Goal: Task Accomplishment & Management: Use online tool/utility

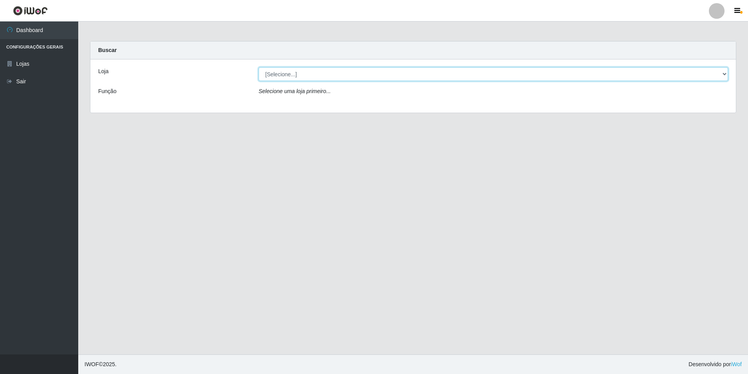
click at [718, 77] on select "[Selecione...] [GEOGRAPHIC_DATA] - [GEOGRAPHIC_DATA]" at bounding box center [492, 74] width 469 height 14
select select "528"
click at [258, 67] on select "[Selecione...] [GEOGRAPHIC_DATA] - [GEOGRAPHIC_DATA]" at bounding box center [492, 74] width 469 height 14
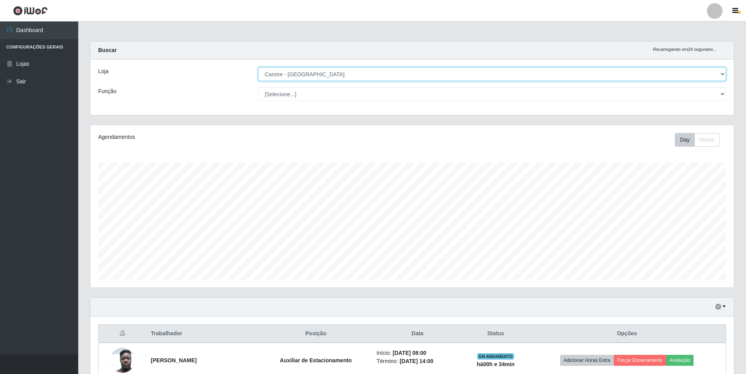
scroll to position [162, 643]
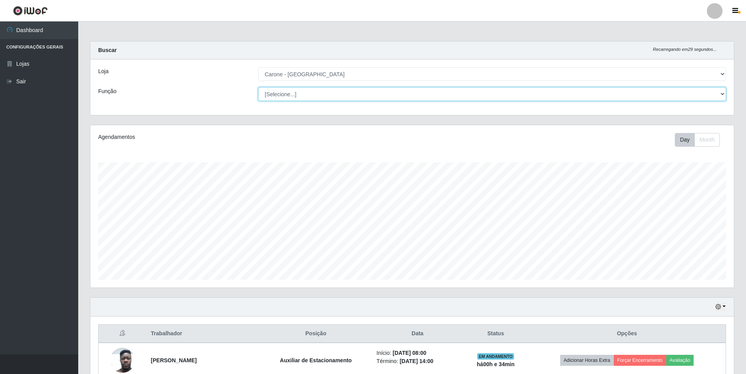
click at [725, 94] on select "[Selecione...] Auxiliar de Depósito Auxiliar de Depósito + Auxiliar de Depósito…" at bounding box center [492, 94] width 468 height 14
click at [740, 48] on div "Carregando... Buscar Recarregando em 25 segundos... Loja [Selecione...] Carone …" at bounding box center [411, 357] width 667 height 633
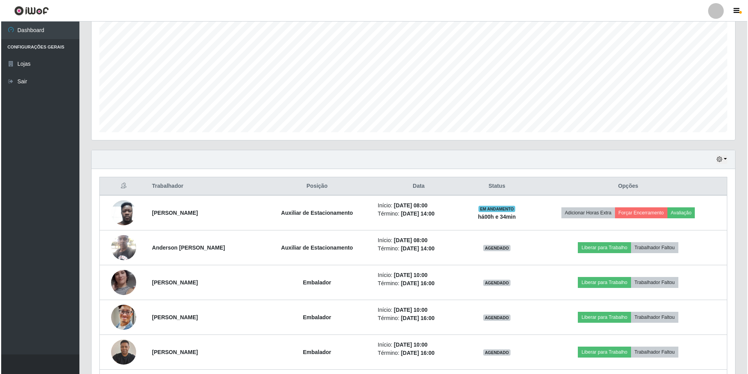
scroll to position [235, 0]
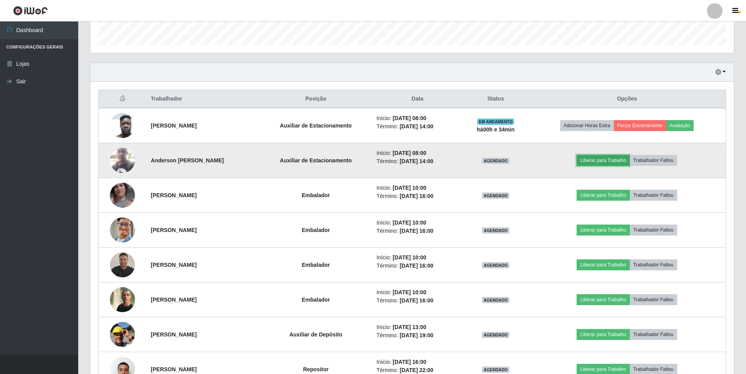
click at [614, 158] on button "Liberar para Trabalho" at bounding box center [602, 160] width 53 height 11
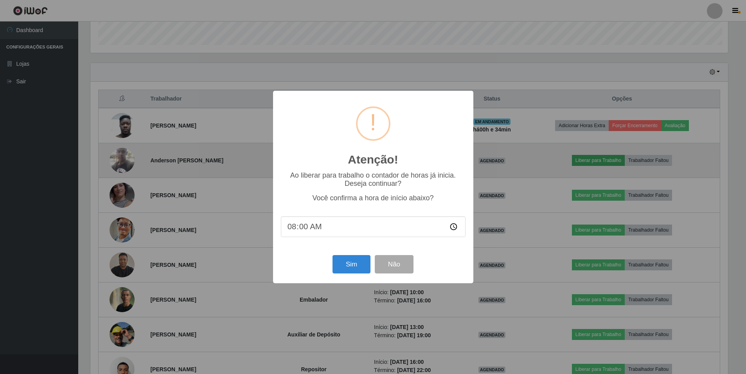
scroll to position [162, 639]
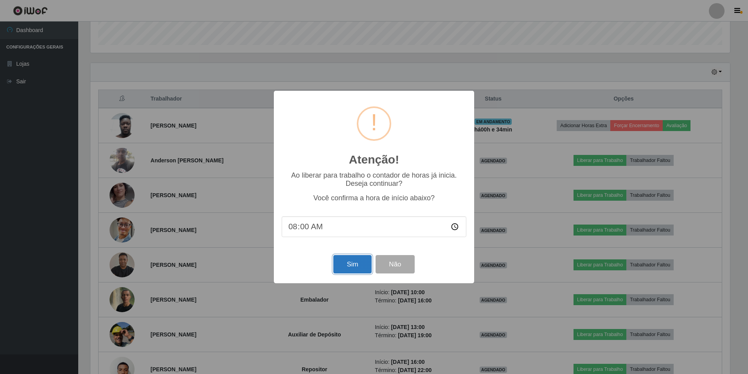
click at [348, 263] on button "Sim" at bounding box center [352, 264] width 38 height 18
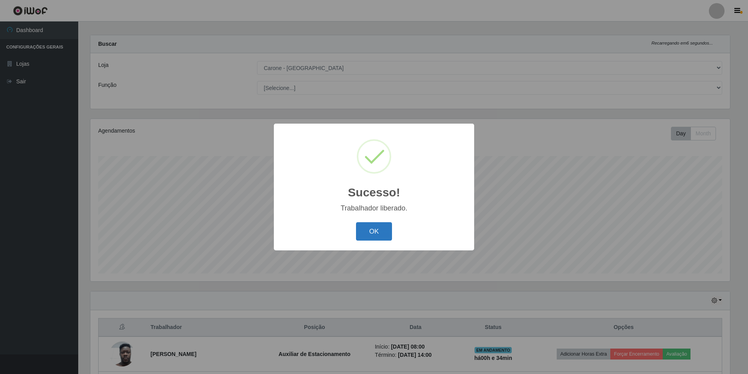
click at [385, 231] on button "OK" at bounding box center [374, 231] width 36 height 18
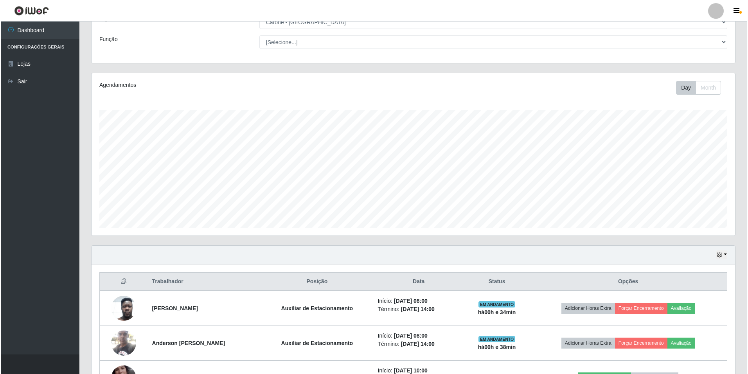
scroll to position [124, 0]
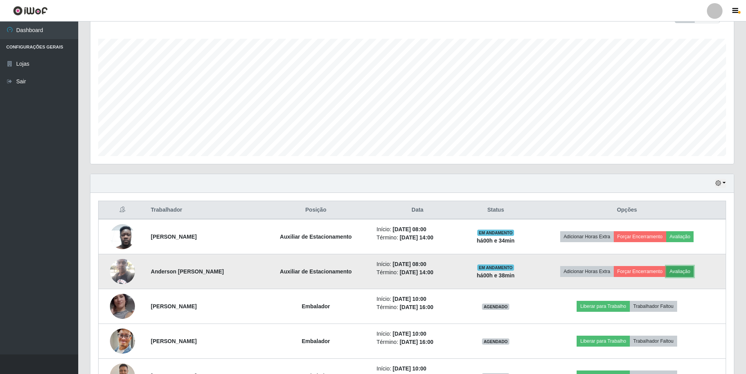
click at [687, 271] on button "Avaliação" at bounding box center [680, 271] width 28 height 11
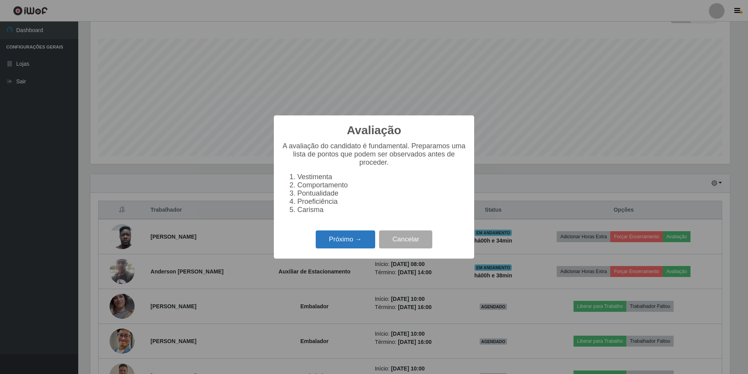
click at [343, 244] on button "Próximo →" at bounding box center [345, 239] width 59 height 18
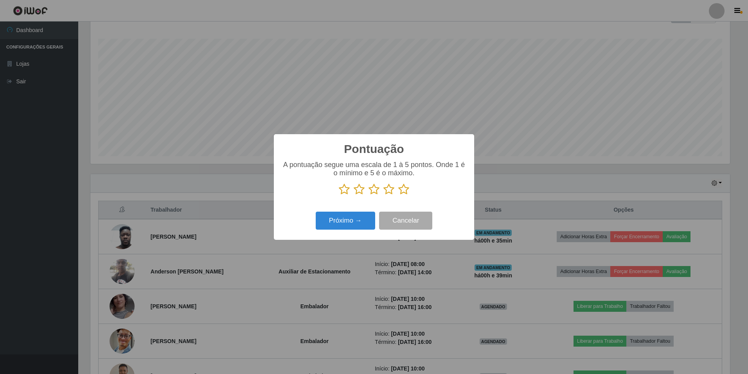
click at [344, 192] on icon at bounding box center [344, 189] width 11 height 12
click at [339, 195] on input "radio" at bounding box center [339, 195] width 0 height 0
click at [348, 225] on button "Próximo →" at bounding box center [345, 221] width 59 height 18
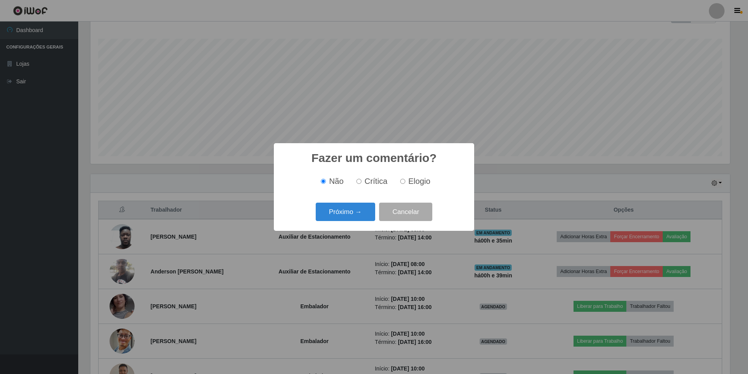
click at [364, 183] on label "Crítica" at bounding box center [370, 181] width 34 height 9
click at [361, 183] on input "Crítica" at bounding box center [358, 181] width 5 height 5
radio input "true"
click at [350, 216] on button "Próximo →" at bounding box center [345, 212] width 59 height 18
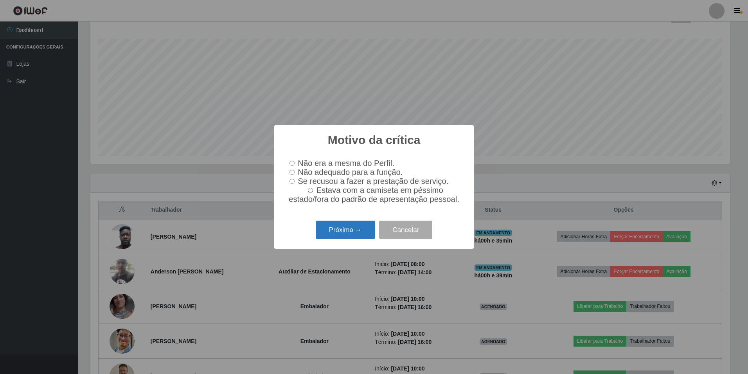
click at [337, 234] on button "Próximo →" at bounding box center [345, 230] width 59 height 18
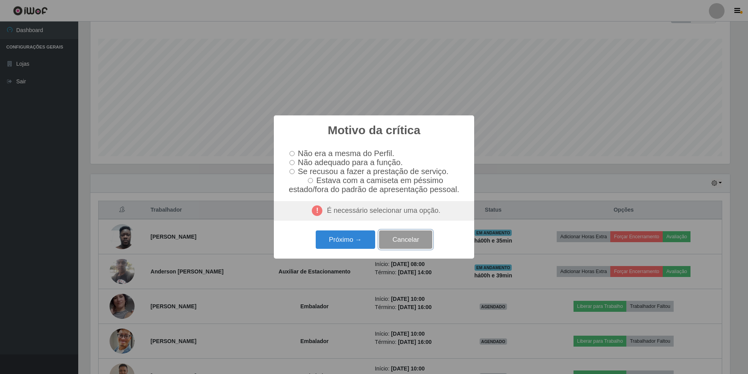
click at [407, 240] on button "Cancelar" at bounding box center [405, 239] width 53 height 18
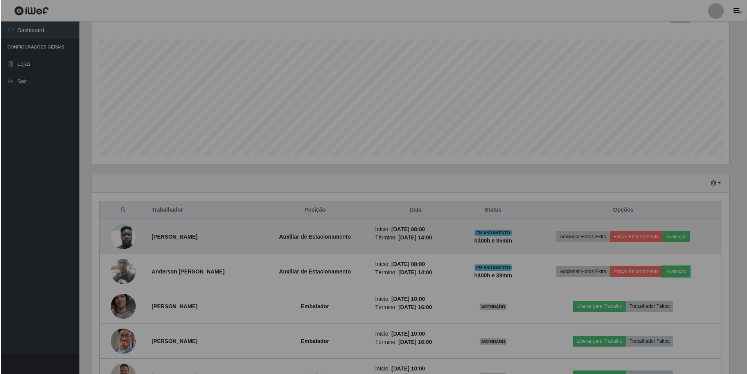
scroll to position [162, 643]
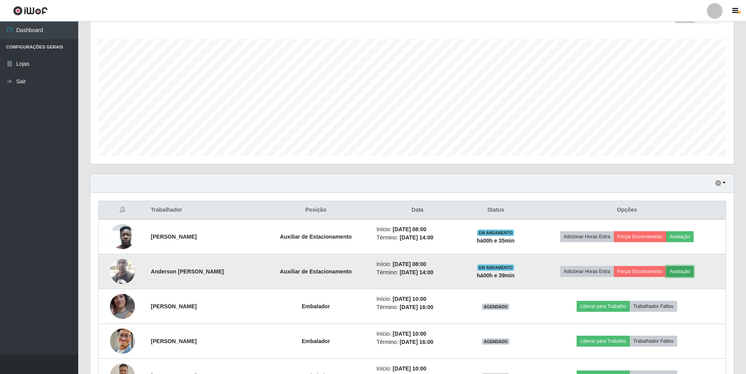
click at [694, 275] on button "Avaliação" at bounding box center [680, 271] width 28 height 11
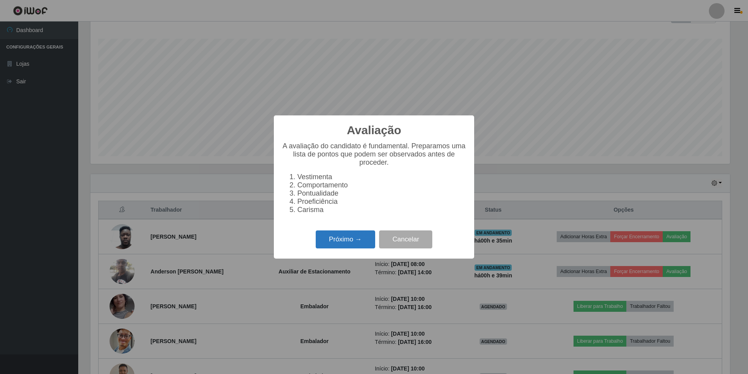
click at [347, 248] on button "Próximo →" at bounding box center [345, 239] width 59 height 18
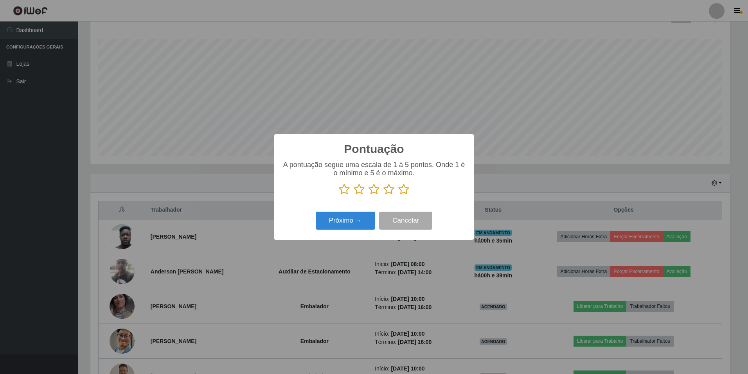
scroll to position [390866, 390388]
click at [347, 192] on icon at bounding box center [344, 189] width 11 height 12
click at [339, 195] on input "radio" at bounding box center [339, 195] width 0 height 0
click at [344, 222] on button "Próximo →" at bounding box center [345, 221] width 59 height 18
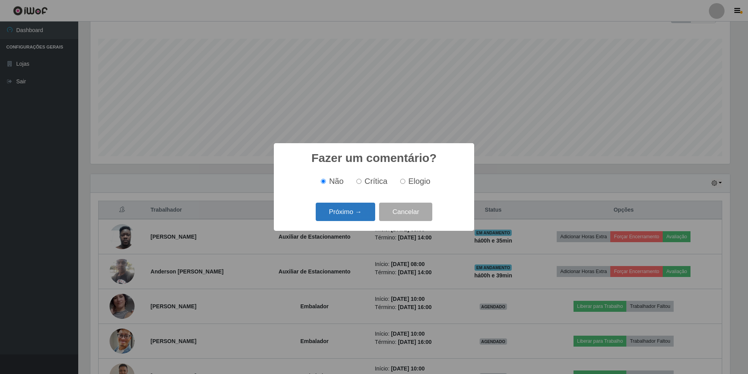
click at [353, 212] on button "Próximo →" at bounding box center [345, 212] width 59 height 18
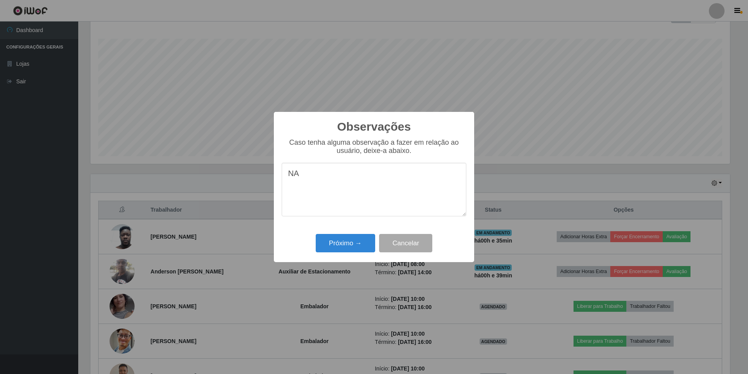
type textarea "N"
type textarea "R"
type textarea "CHEGOU ATRASADO"
click at [352, 245] on button "Próximo →" at bounding box center [345, 243] width 59 height 18
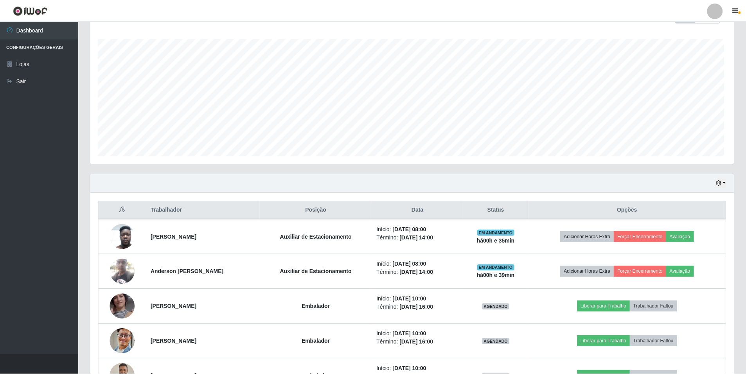
scroll to position [162, 643]
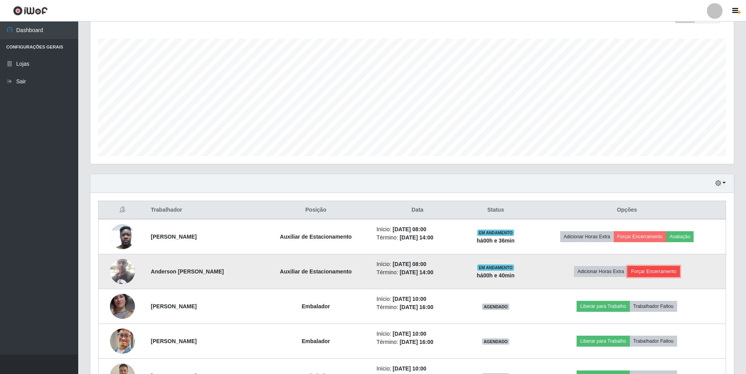
click at [657, 273] on button "Forçar Encerramento" at bounding box center [653, 271] width 52 height 11
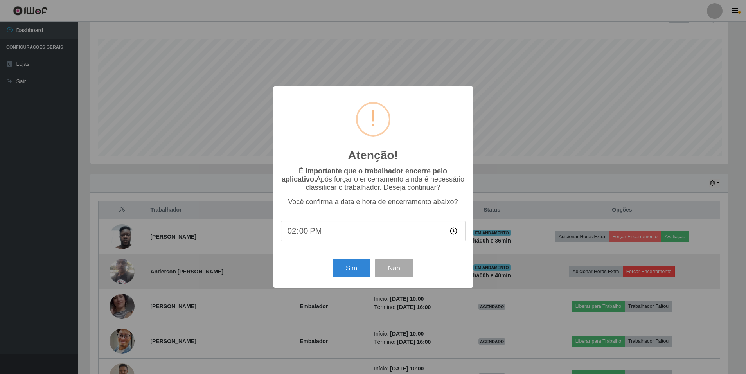
scroll to position [162, 639]
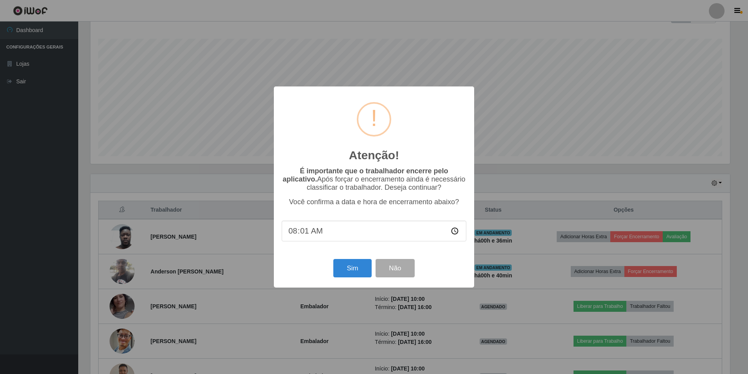
type input "08:10"
click at [350, 267] on button "Sim" at bounding box center [352, 268] width 38 height 18
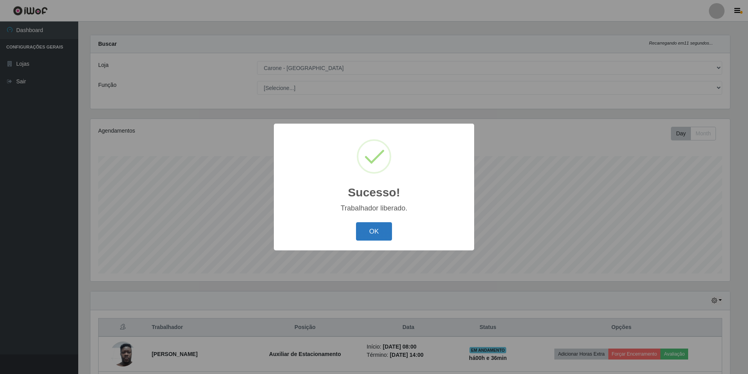
click at [378, 232] on button "OK" at bounding box center [374, 231] width 36 height 18
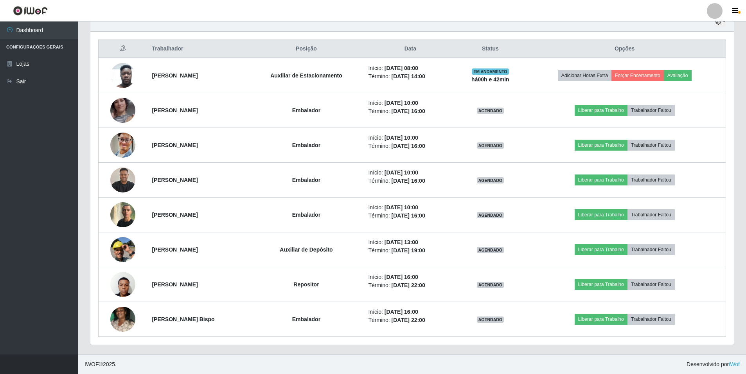
scroll to position [0, 0]
